Goal: Information Seeking & Learning: Learn about a topic

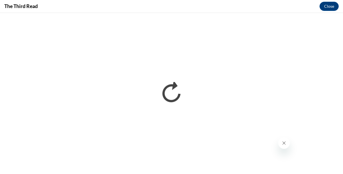
click at [283, 144] on icon "Close message from company" at bounding box center [284, 143] width 5 height 5
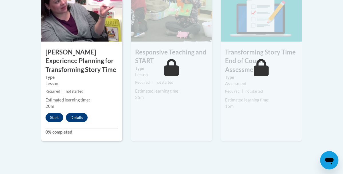
scroll to position [538, 0]
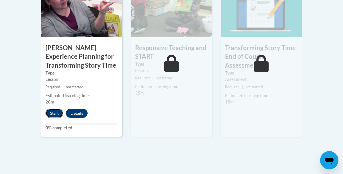
click at [58, 112] on button "Start" at bounding box center [55, 113] width 18 height 9
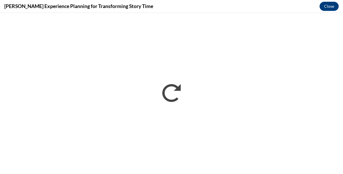
scroll to position [0, 0]
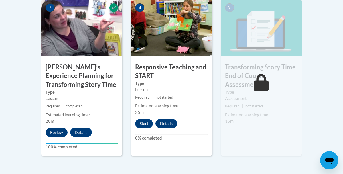
scroll to position [521, 0]
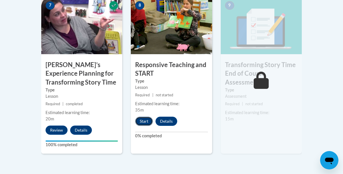
click at [147, 121] on button "Start" at bounding box center [144, 121] width 18 height 9
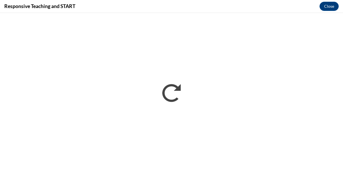
scroll to position [0, 0]
